Goal: Transaction & Acquisition: Purchase product/service

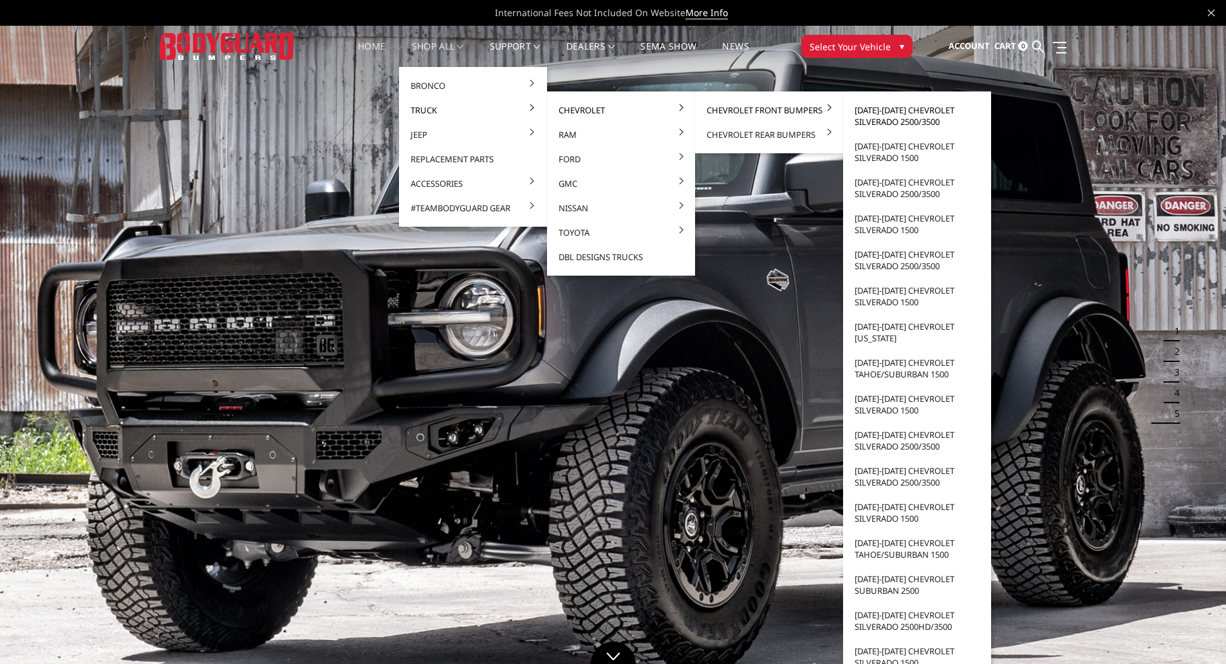
click at [912, 119] on link "[DATE]-[DATE] Chevrolet Silverado 2500/3500" at bounding box center [917, 116] width 138 height 36
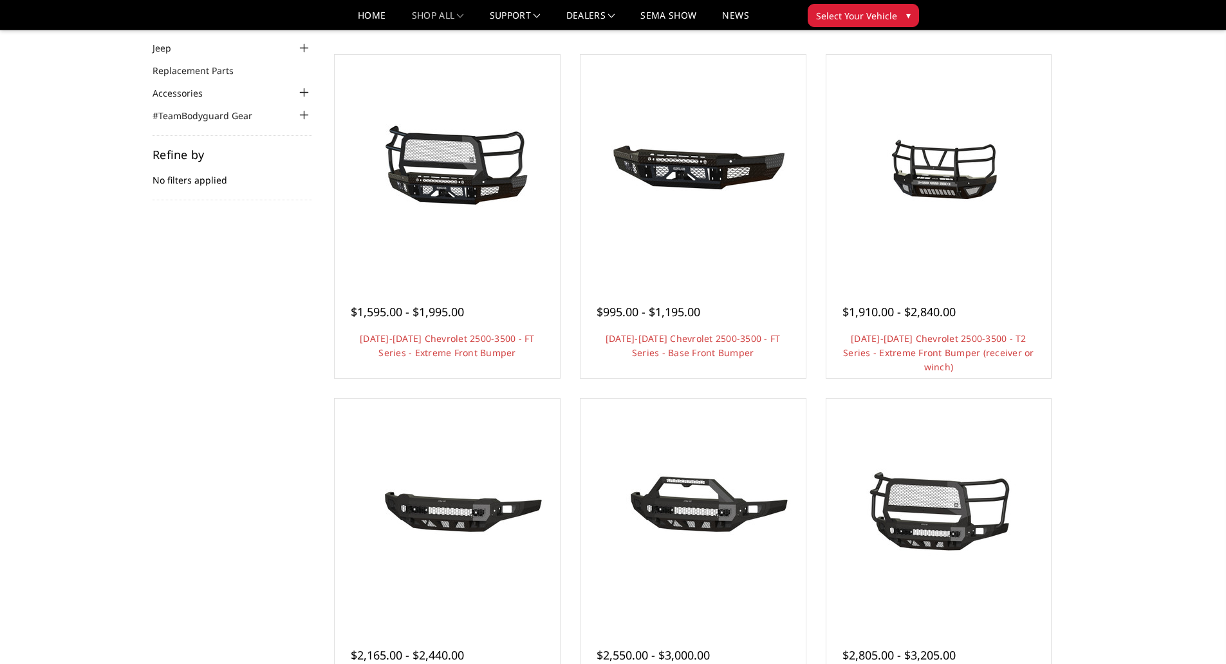
scroll to position [102, 0]
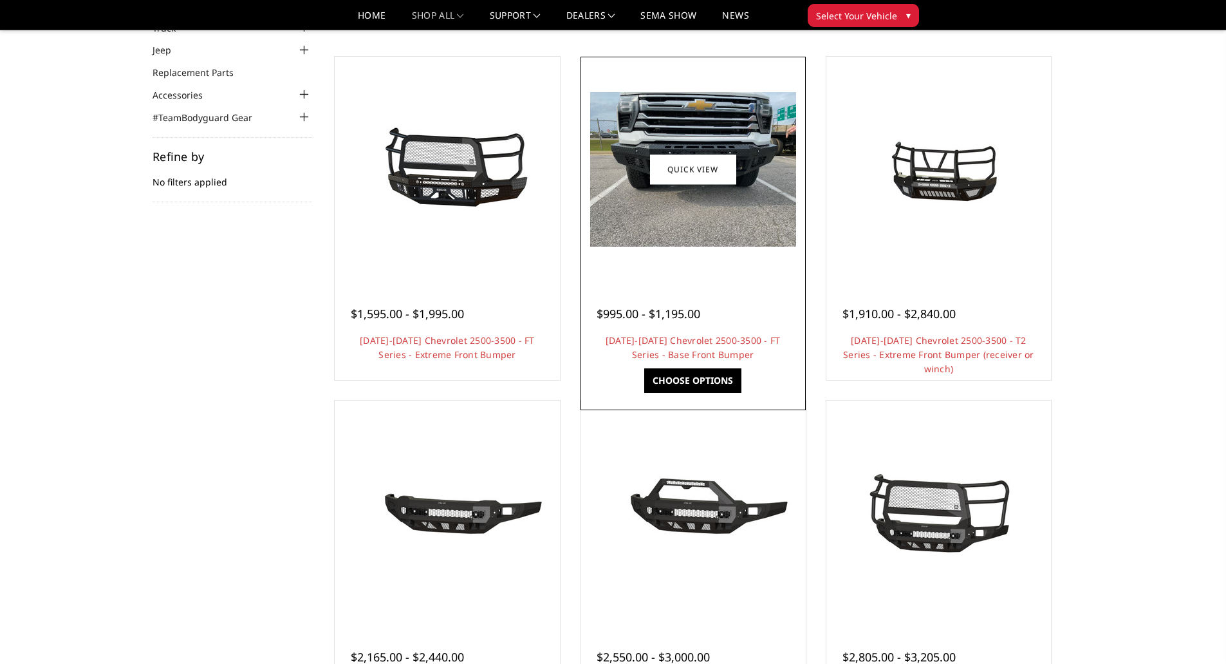
click at [679, 347] on h4 "[DATE]-[DATE] Chevrolet 2500-3500 - FT Series - Base Front Bumper" at bounding box center [693, 347] width 193 height 28
click at [682, 340] on link "[DATE]-[DATE] Chevrolet 2500-3500 - FT Series - Base Front Bumper" at bounding box center [693, 347] width 175 height 26
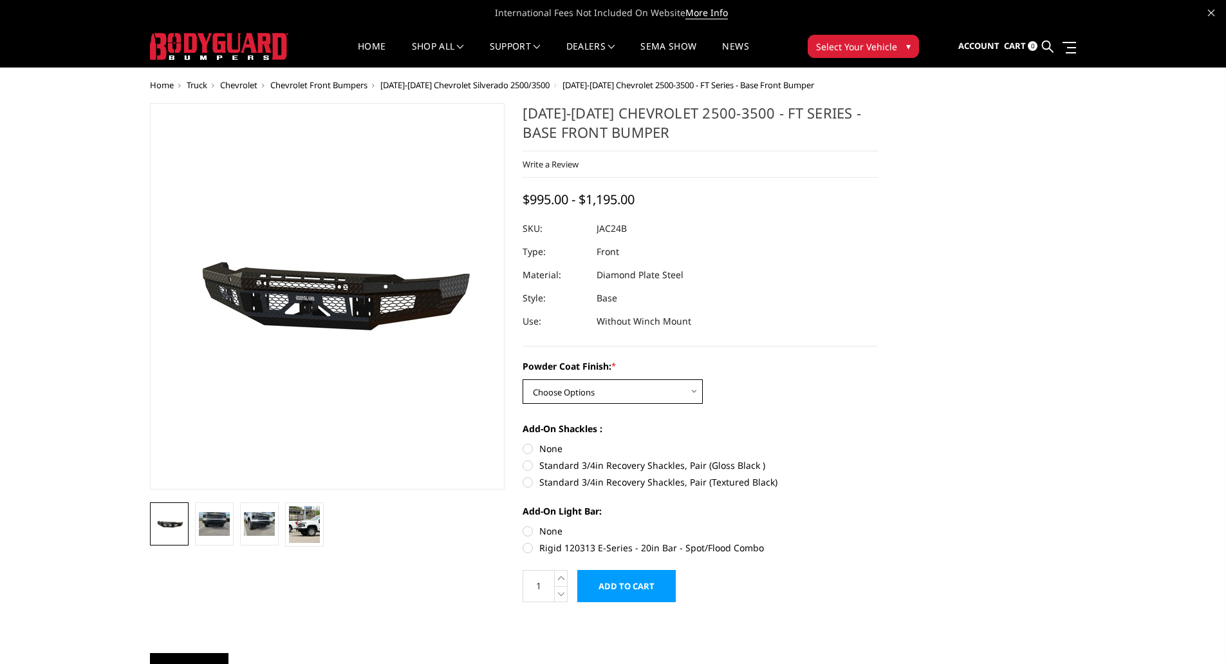
click at [681, 393] on select "Choose Options Bare Metal Gloss Black Powder Coat Textured Black Powder Coat" at bounding box center [613, 391] width 180 height 24
click at [725, 390] on div "Powder Coat Finish: * Choose Options Bare Metal Gloss Black Powder Coat Texture…" at bounding box center [700, 381] width 355 height 44
click at [304, 528] on img at bounding box center [304, 524] width 31 height 37
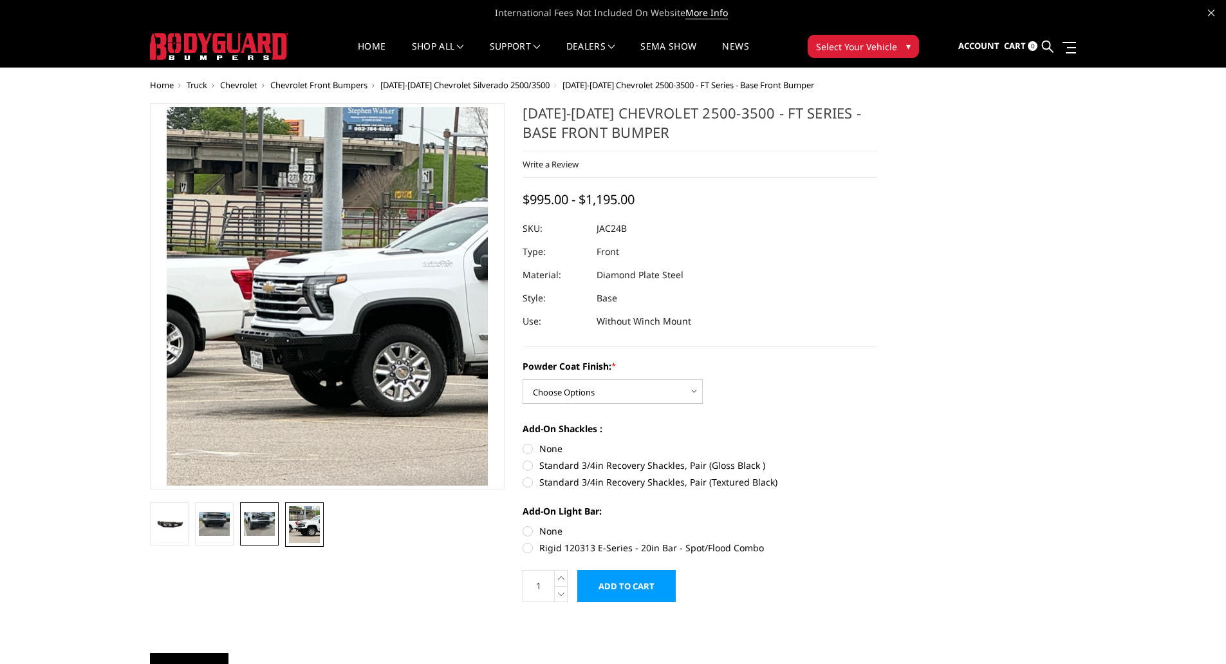
click at [248, 525] on img at bounding box center [259, 523] width 31 height 23
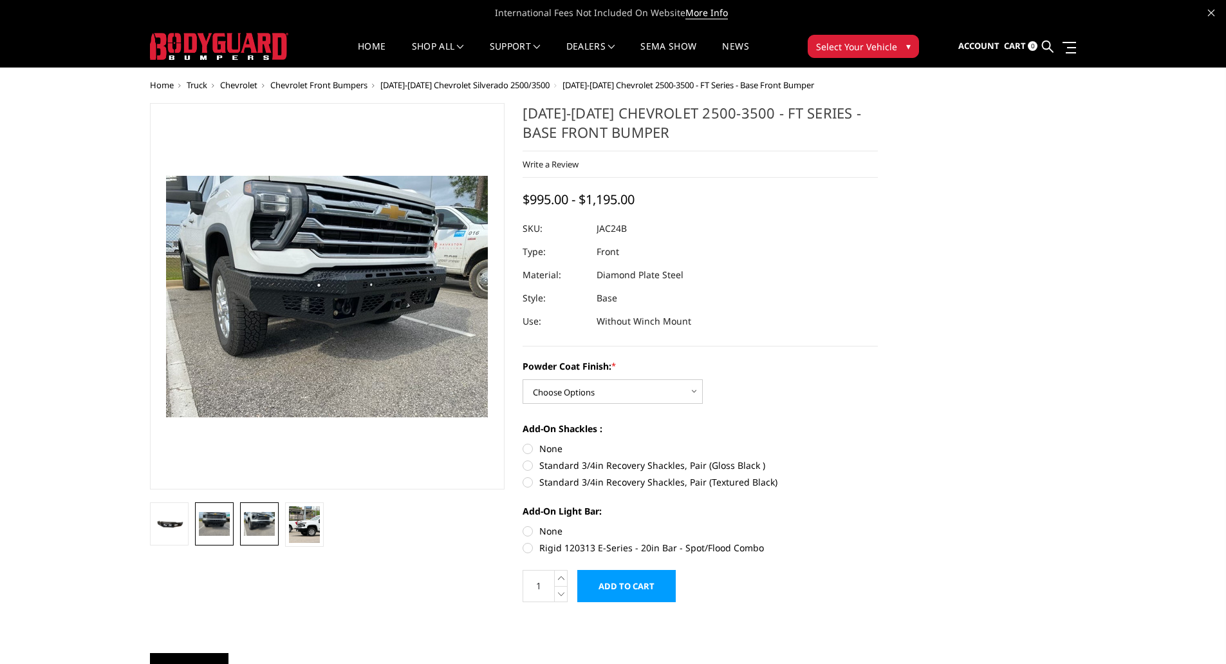
click at [216, 523] on img at bounding box center [214, 523] width 31 height 23
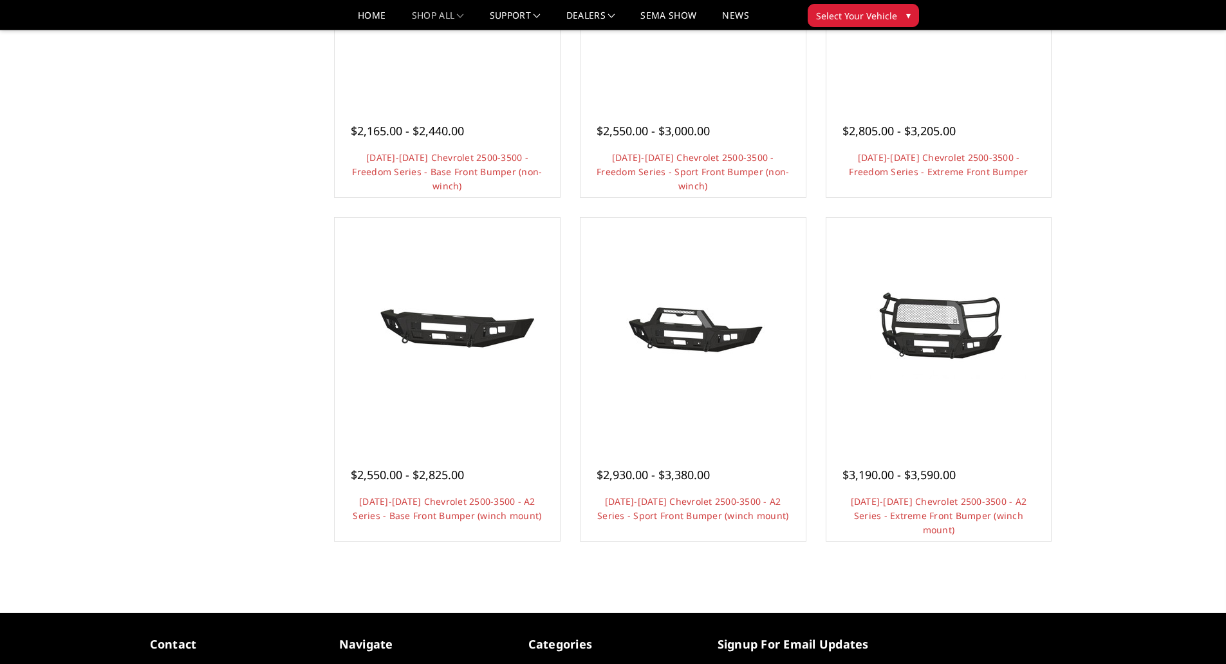
scroll to position [644, 0]
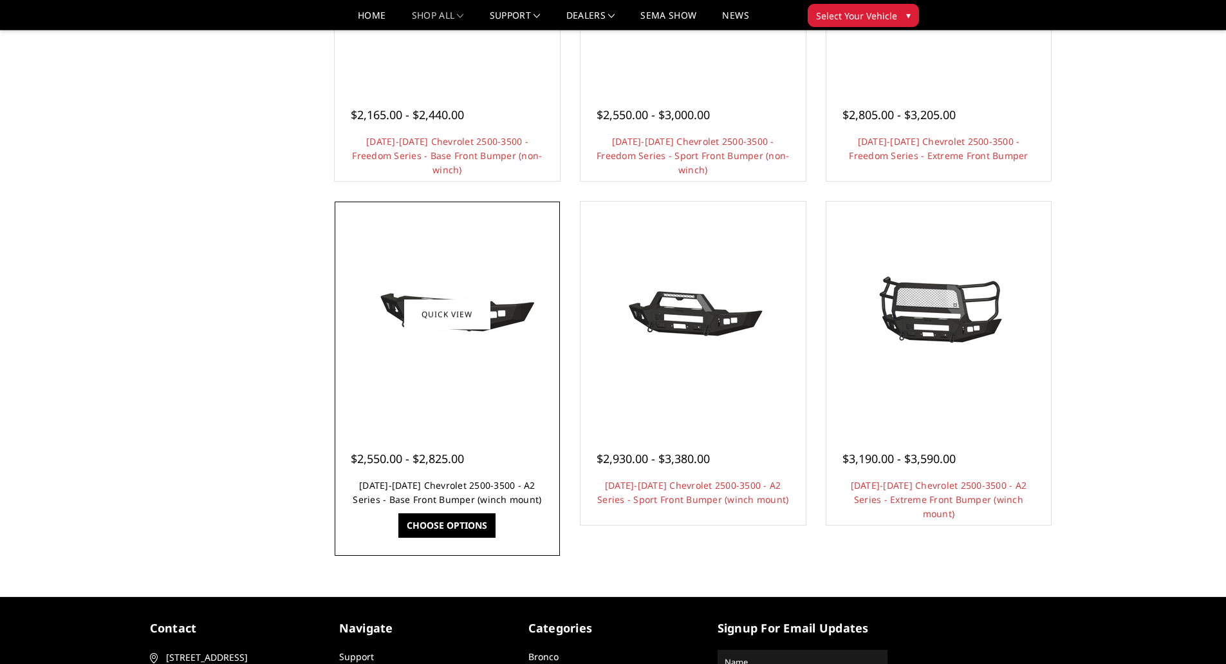
click at [441, 489] on link "2024-2025 Chevrolet 2500-3500 - A2 Series - Base Front Bumper (winch mount)" at bounding box center [447, 492] width 189 height 26
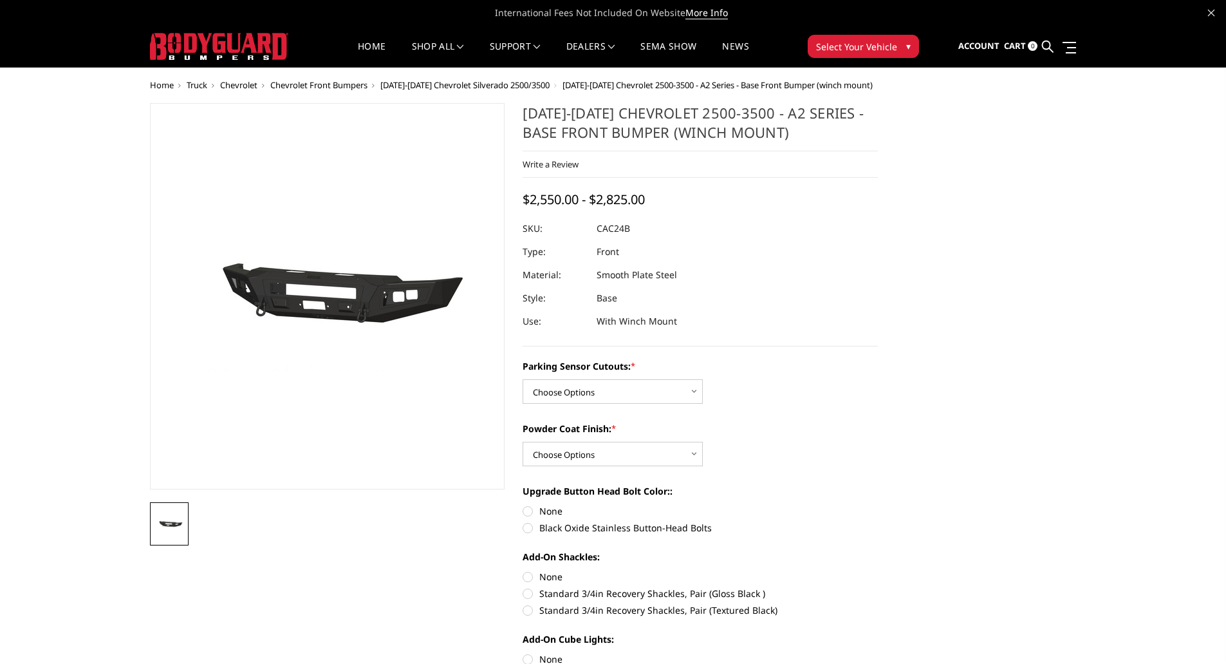
click at [321, 295] on img at bounding box center [336, 297] width 824 height 386
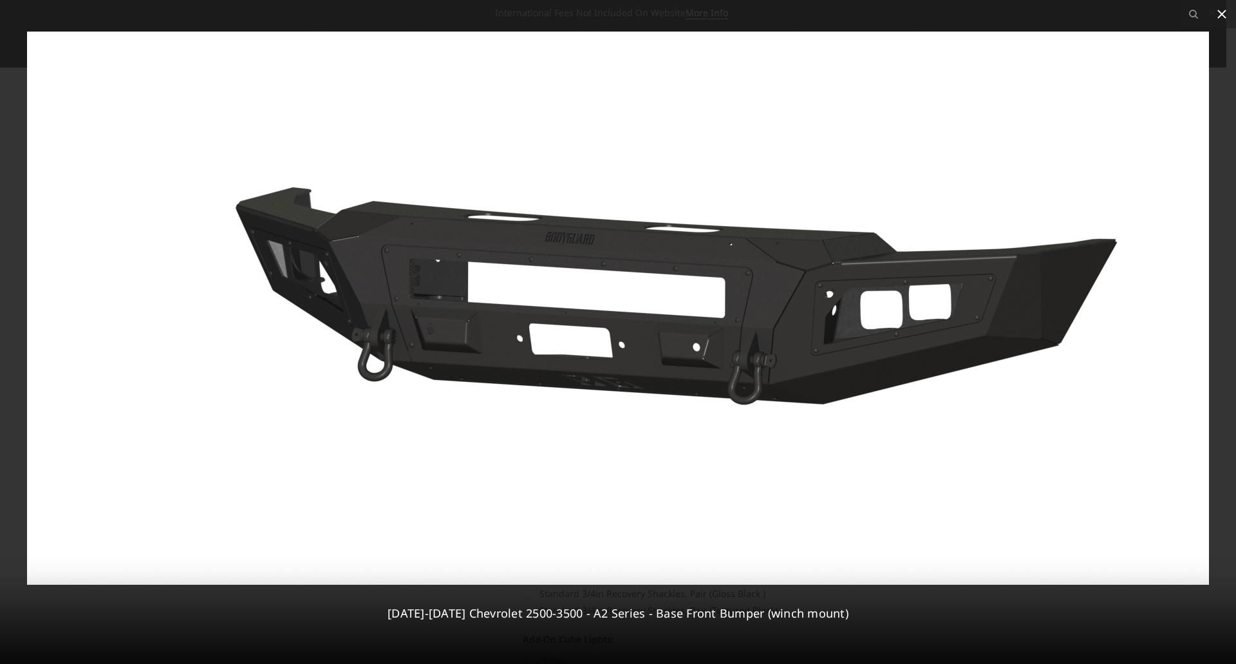
click at [1225, 18] on icon at bounding box center [1221, 14] width 9 height 9
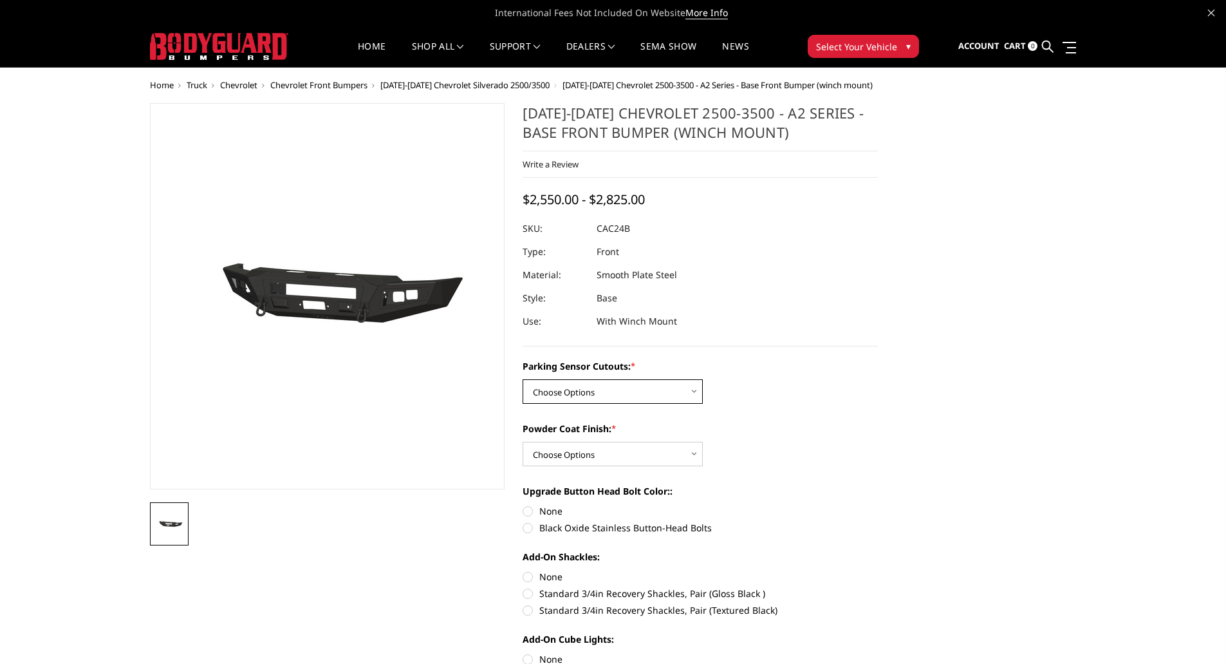
click at [655, 390] on select "Choose Options No - Without Parking Sensor Cutouts Yes - With Parking Sensor Cu…" at bounding box center [613, 391] width 180 height 24
select select "2242"
click at [523, 379] on select "Choose Options No - Without Parking Sensor Cutouts Yes - With Parking Sensor Cu…" at bounding box center [613, 391] width 180 height 24
click at [707, 455] on div "Powder Coat Finish: * Choose Options Bare Metal Textured Black Powder Coat" at bounding box center [700, 444] width 355 height 44
click at [700, 458] on select "Choose Options Bare Metal Textured Black Powder Coat" at bounding box center [613, 454] width 180 height 24
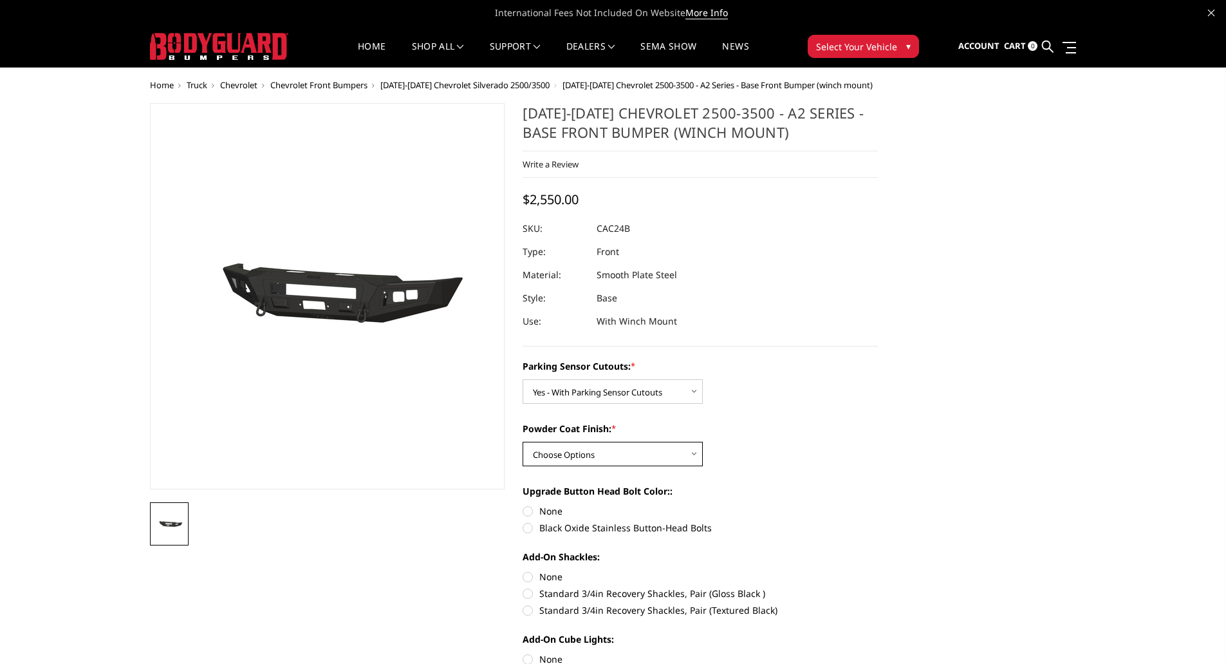
select select "2244"
click at [523, 442] on select "Choose Options Bare Metal Textured Black Powder Coat" at bounding box center [613, 454] width 180 height 24
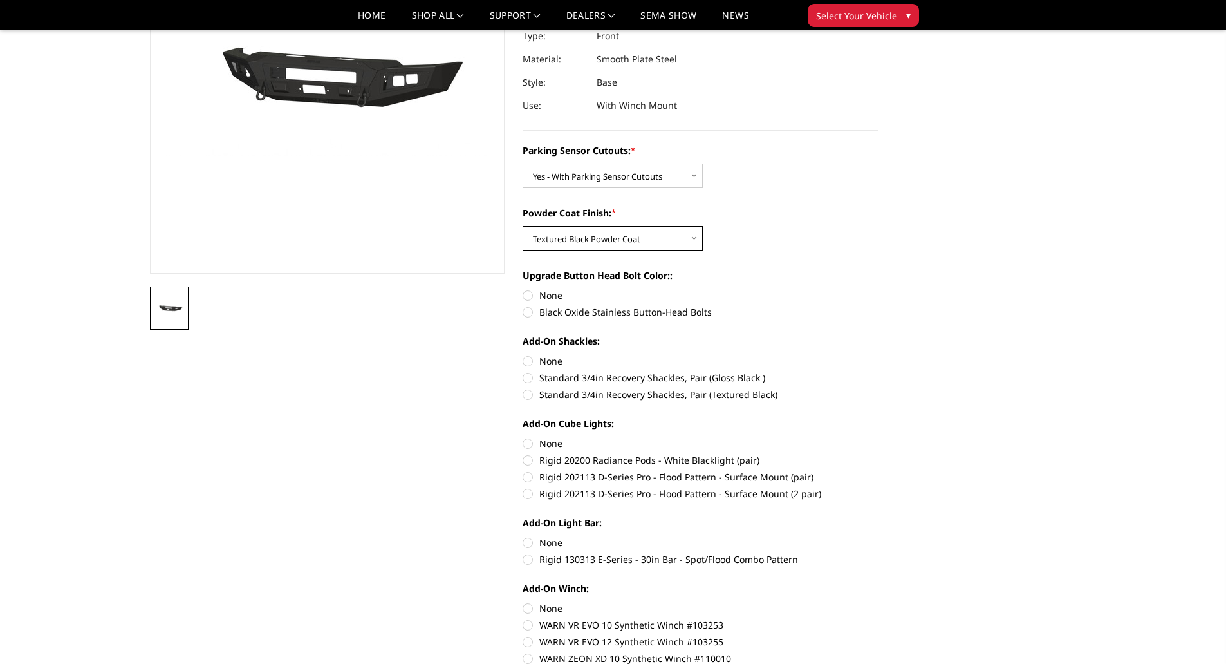
scroll to position [193, 0]
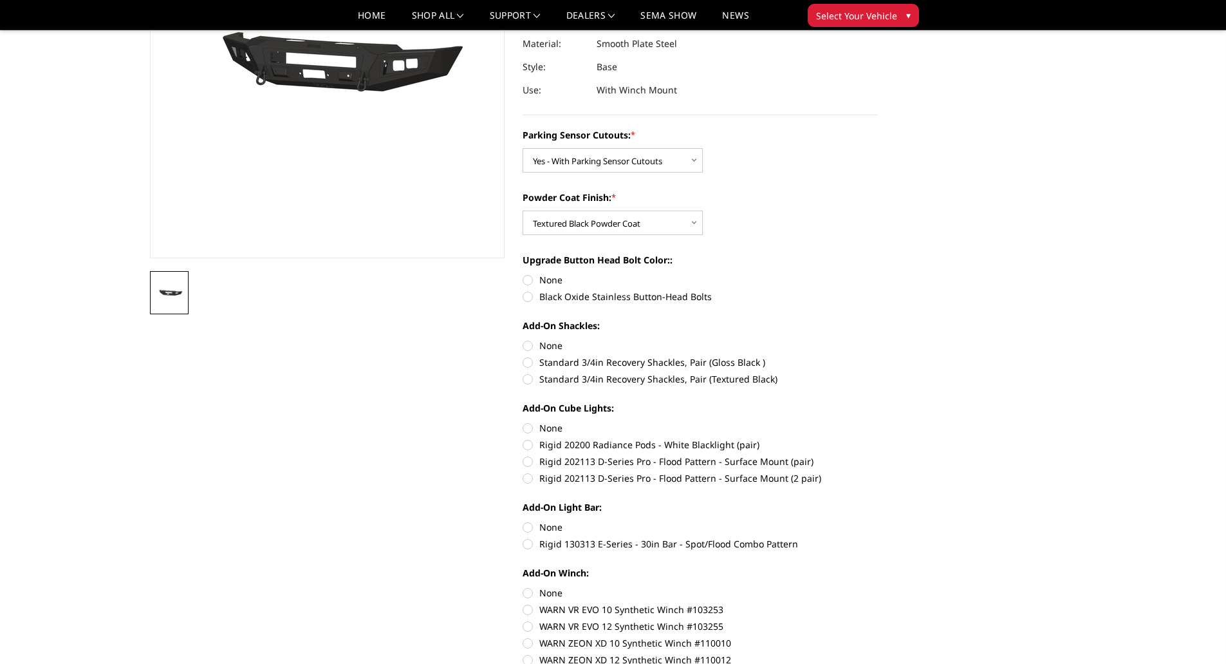
click at [533, 442] on label "Rigid 20200 Radiance Pods - White Blacklight (pair)" at bounding box center [700, 445] width 355 height 14
click at [878, 422] on input "Rigid 20200 Radiance Pods - White Blacklight (pair)" at bounding box center [878, 421] width 1 height 1
radio input "true"
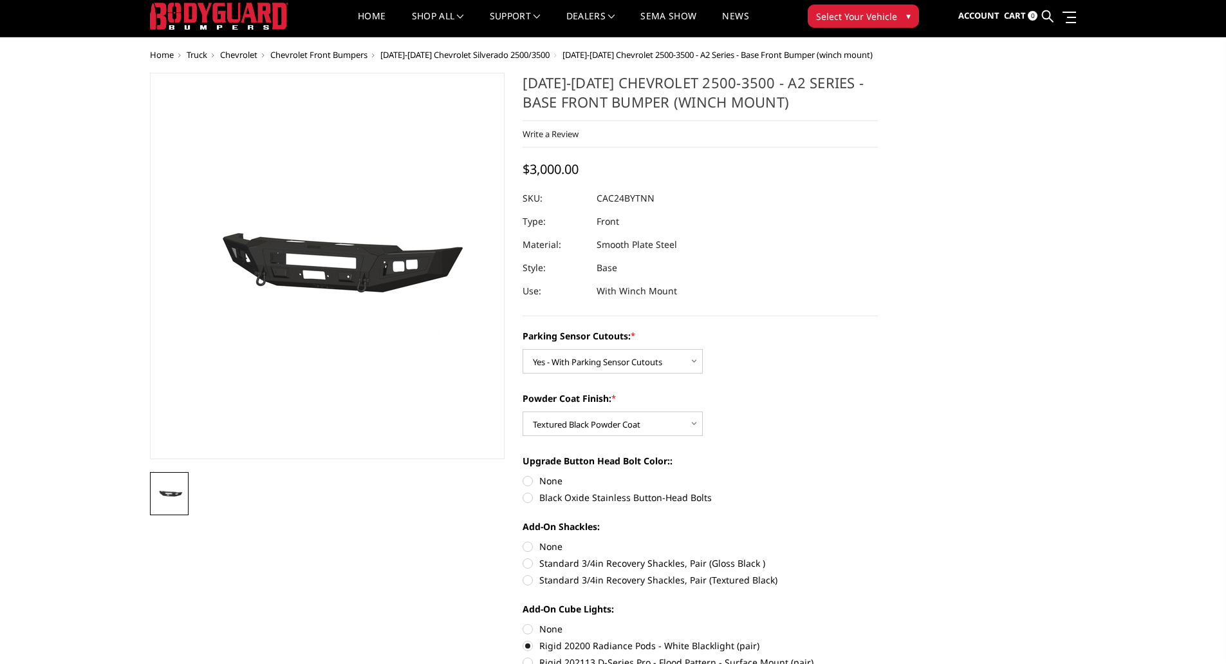
scroll to position [64, 0]
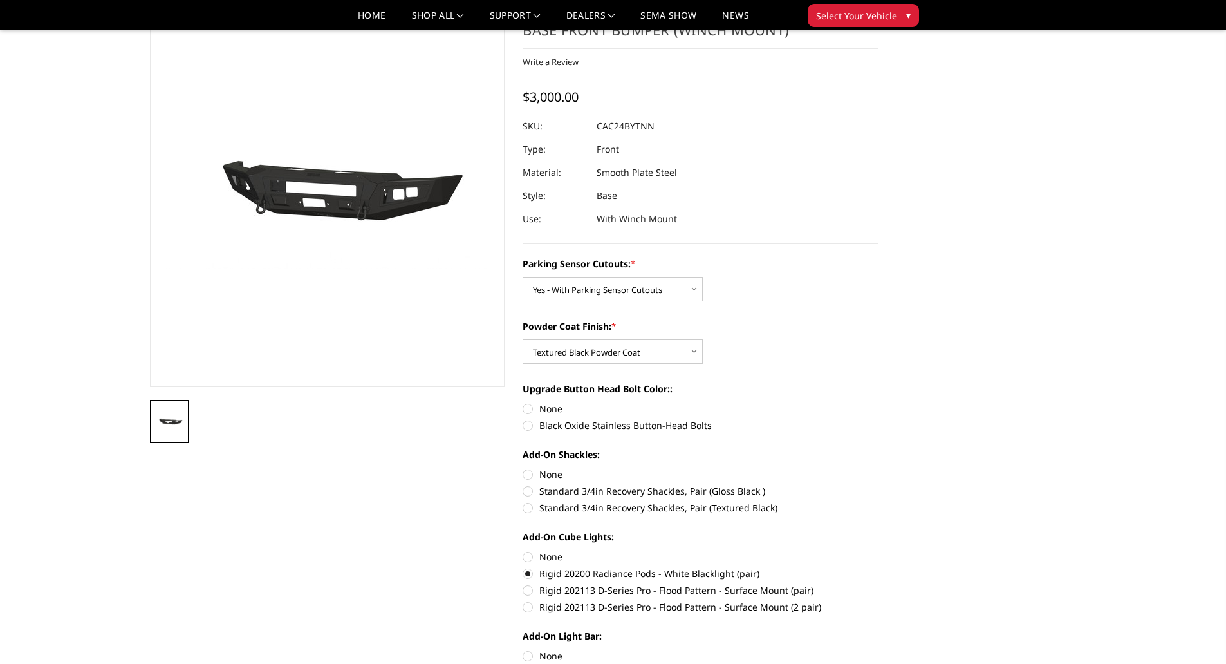
click at [525, 573] on label "Rigid 20200 Radiance Pods - White Blacklight (pair)" at bounding box center [700, 573] width 355 height 14
click at [878, 550] on input "Rigid 20200 Radiance Pods - White Blacklight (pair)" at bounding box center [878, 550] width 1 height 1
click at [534, 556] on label "None" at bounding box center [700, 557] width 355 height 14
click at [523, 550] on input "None" at bounding box center [523, 550] width 1 height 1
radio input "true"
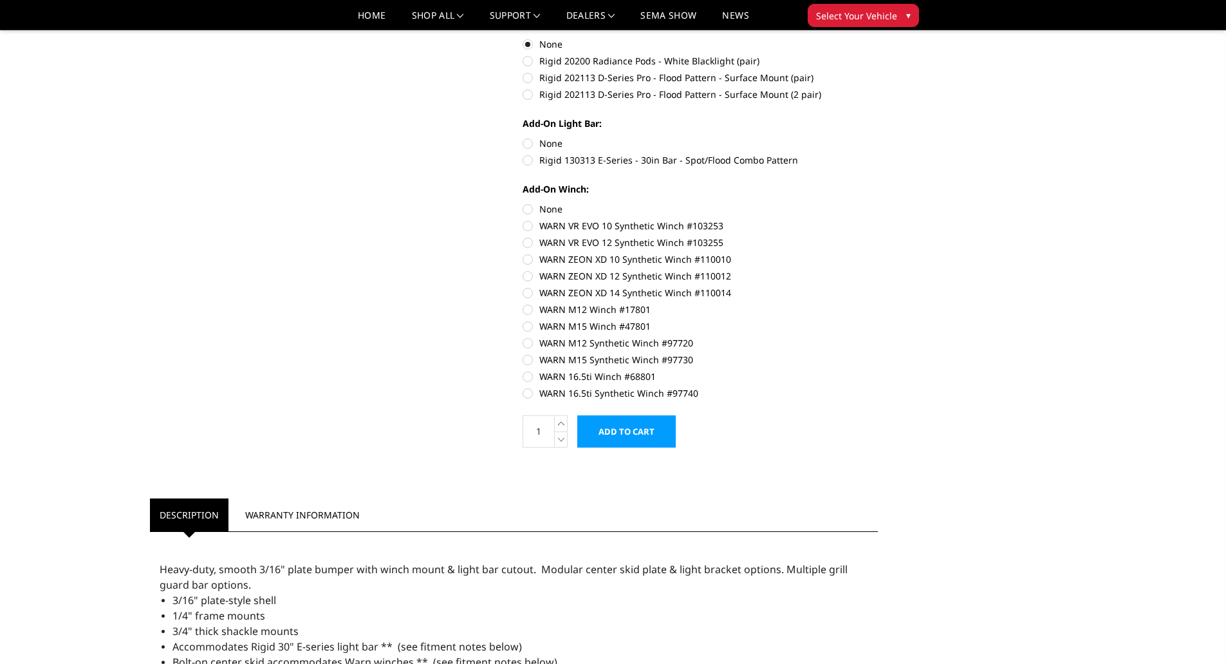
scroll to position [579, 0]
click at [527, 274] on label "WARN ZEON XD 12 Synthetic Winch #110012" at bounding box center [700, 274] width 355 height 14
click at [878, 250] on input "WARN ZEON XD 12 Synthetic Winch #110012" at bounding box center [878, 250] width 1 height 1
radio input "true"
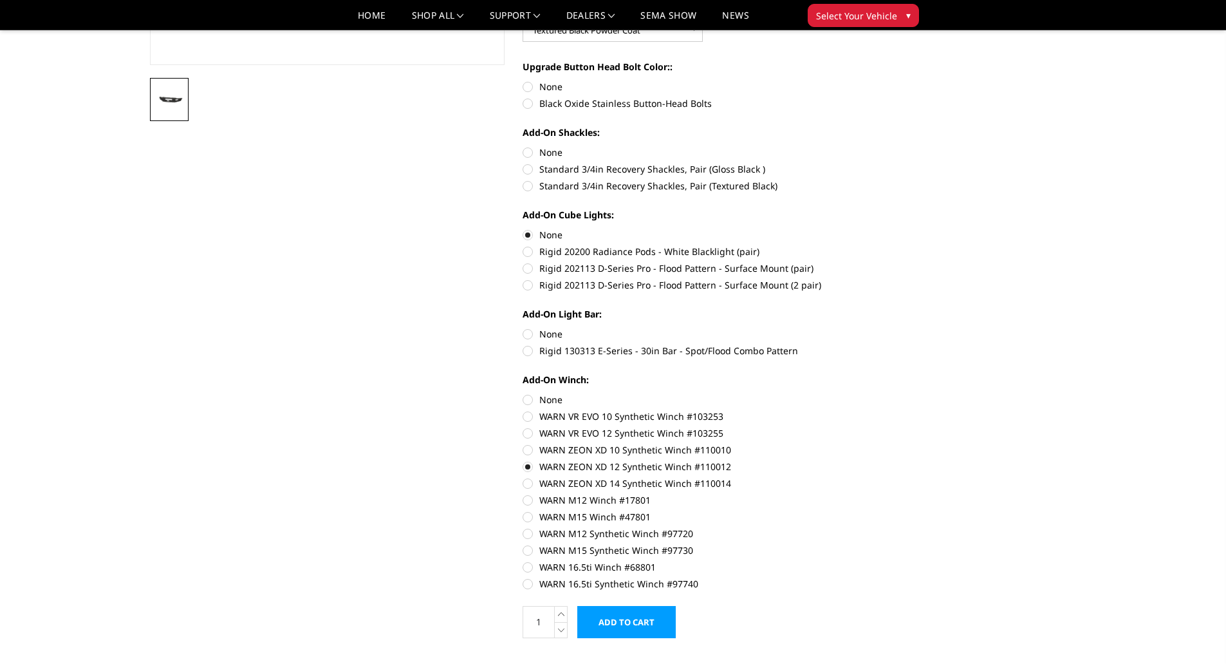
scroll to position [515, 0]
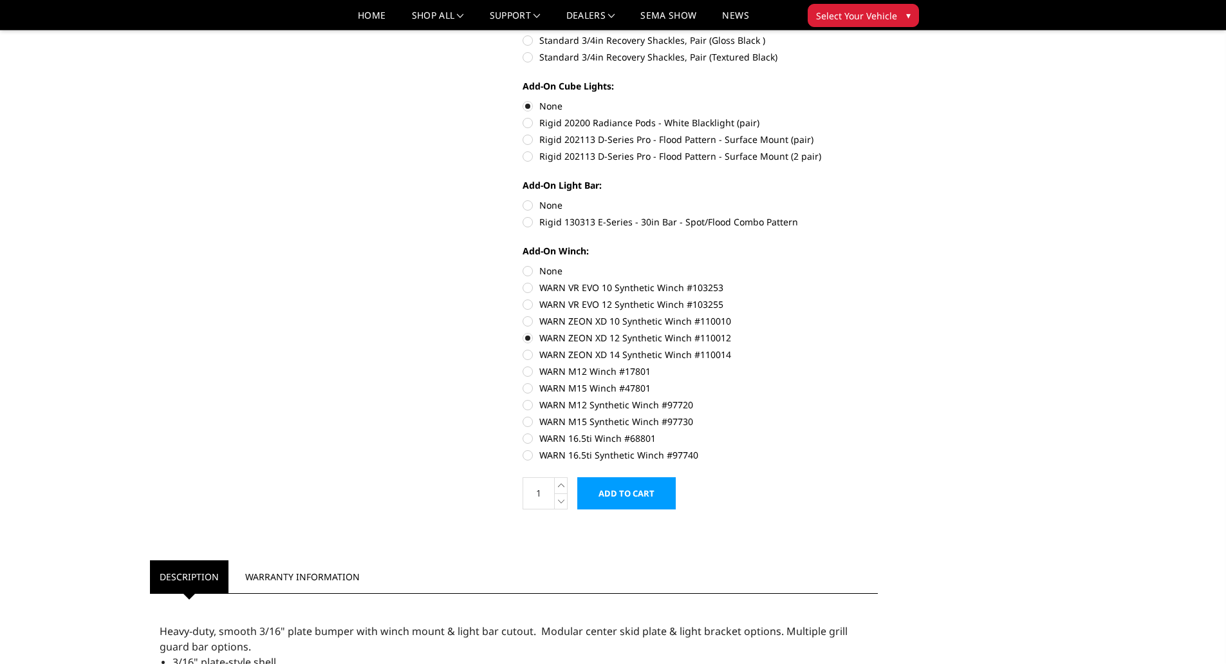
click at [527, 357] on label "WARN ZEON XD 14 Synthetic Winch #110014" at bounding box center [700, 355] width 355 height 14
click at [878, 332] on input "WARN ZEON XD 14 Synthetic Winch #110014" at bounding box center [878, 331] width 1 height 1
radio input "true"
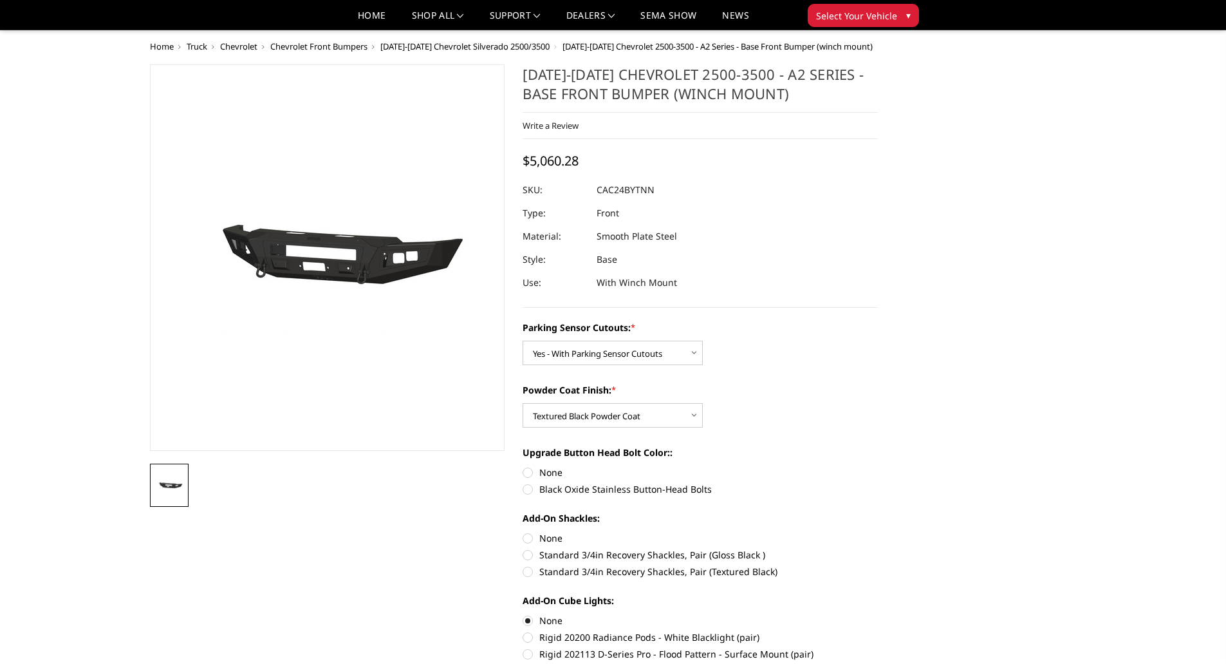
scroll to position [0, 0]
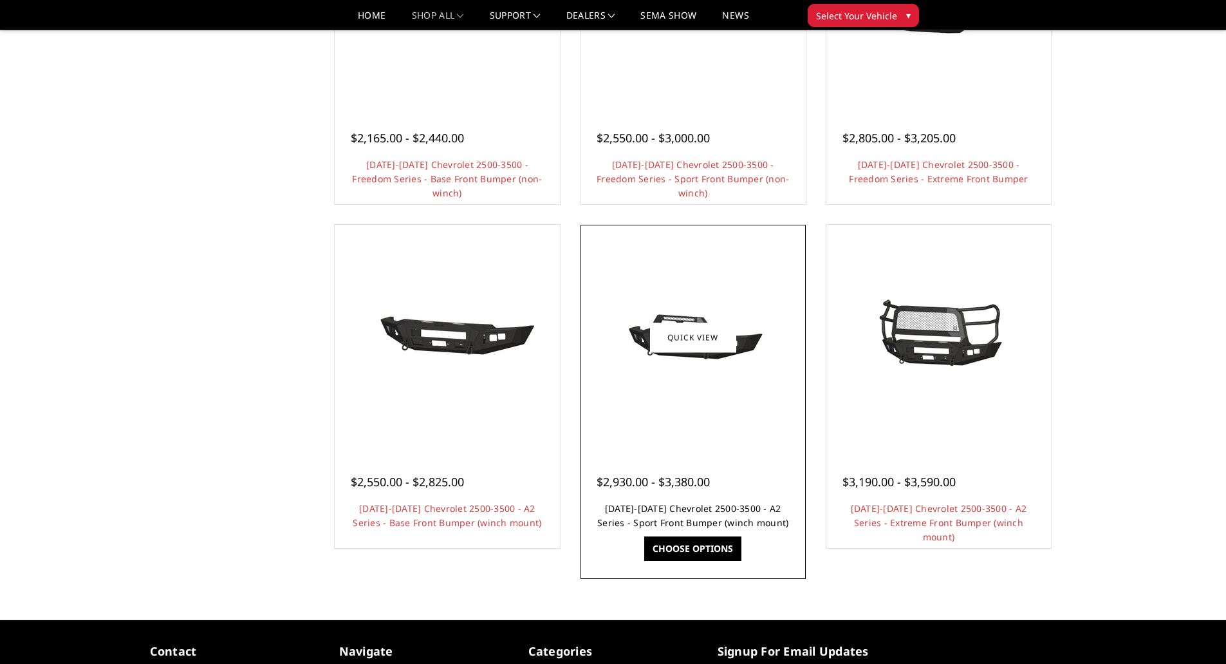
scroll to position [644, 0]
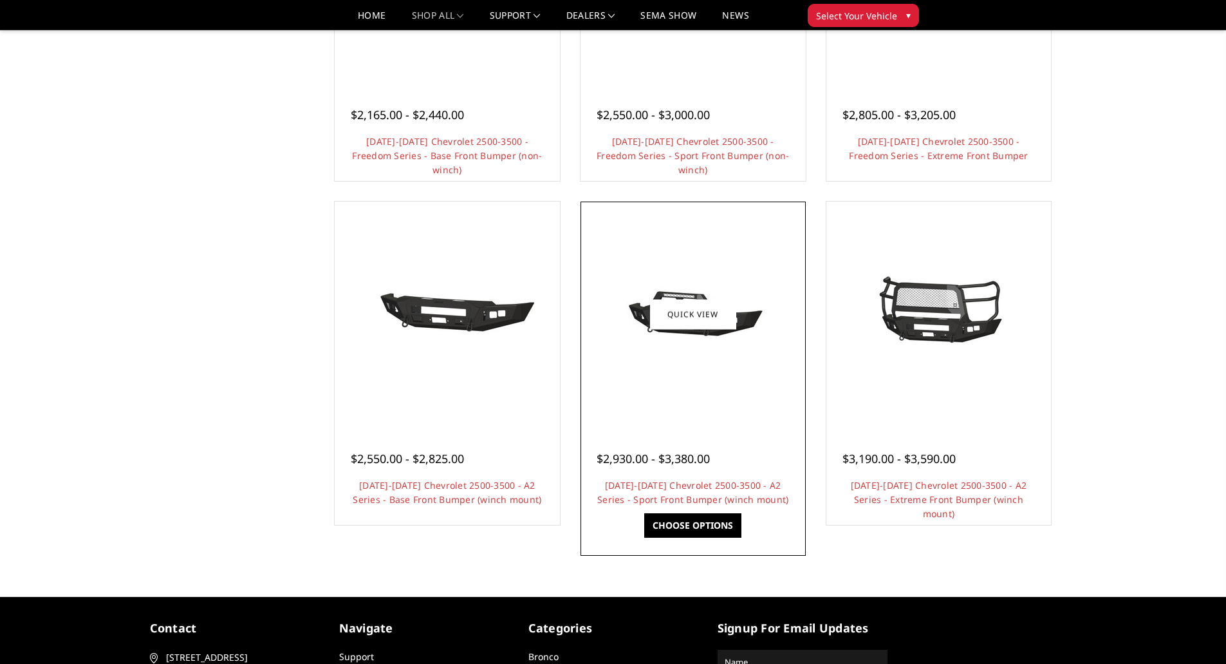
click at [681, 519] on link "Choose Options" at bounding box center [692, 525] width 97 height 24
